Goal: Transaction & Acquisition: Purchase product/service

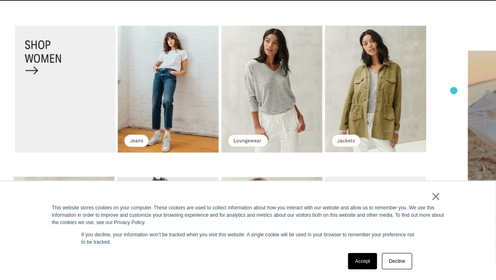
scroll to position [1618, 0]
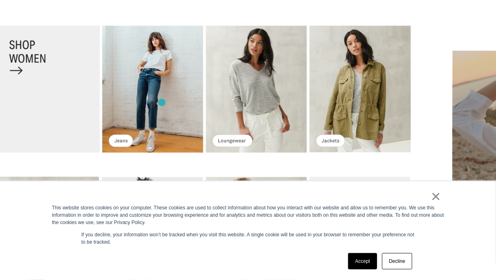
click at [162, 103] on img at bounding box center [204, 165] width 447 height 280
click at [149, 68] on img at bounding box center [204, 165] width 447 height 280
click at [119, 147] on img at bounding box center [204, 165] width 447 height 280
click at [7, 67] on img at bounding box center [204, 165] width 447 height 280
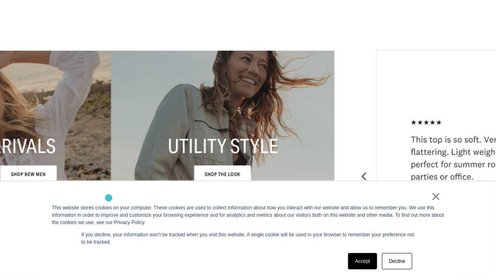
scroll to position [2190, 0]
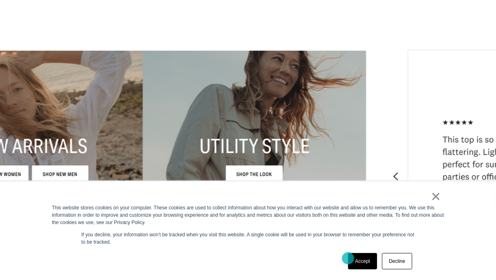
drag, startPoint x: 348, startPoint y: 259, endPoint x: 358, endPoint y: 260, distance: 9.9
click at [348, 259] on div "Accept Decline" at bounding box center [380, 261] width 69 height 21
click at [359, 259] on link "Accept" at bounding box center [362, 262] width 29 height 16
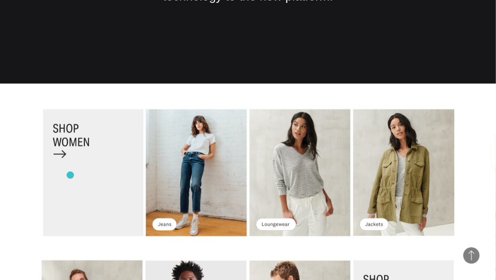
scroll to position [1495, 0]
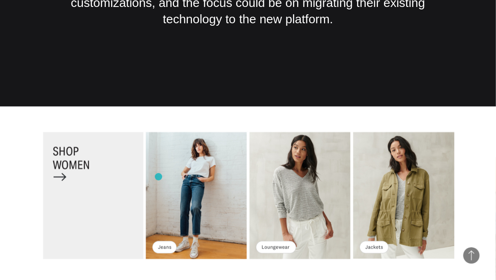
click at [159, 177] on img at bounding box center [248, 271] width 447 height 280
click at [217, 173] on img at bounding box center [248, 271] width 447 height 280
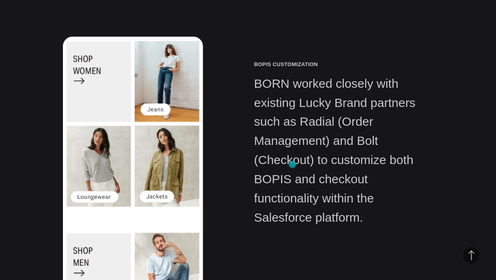
scroll to position [4276, 0]
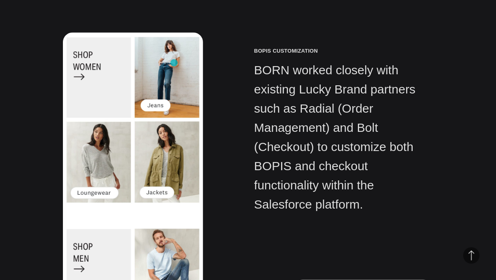
click at [174, 63] on img at bounding box center [133, 185] width 141 height 304
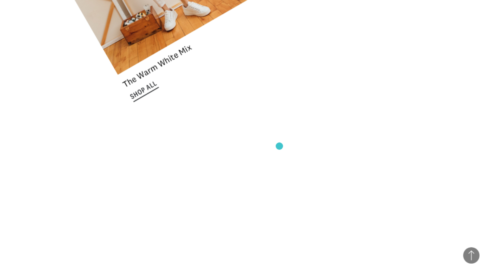
scroll to position [5852, 0]
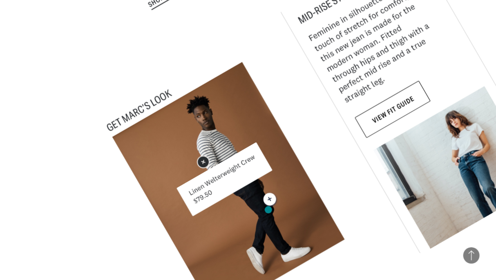
click at [269, 210] on img at bounding box center [235, 199] width 279 height 324
click at [271, 157] on img at bounding box center [235, 199] width 279 height 324
click at [205, 118] on img at bounding box center [235, 199] width 279 height 324
click at [204, 118] on img at bounding box center [235, 199] width 279 height 324
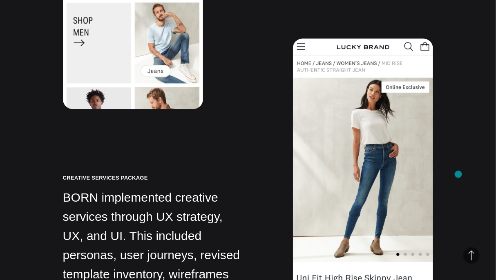
scroll to position [4257, 0]
